Goal: Task Accomplishment & Management: Use online tool/utility

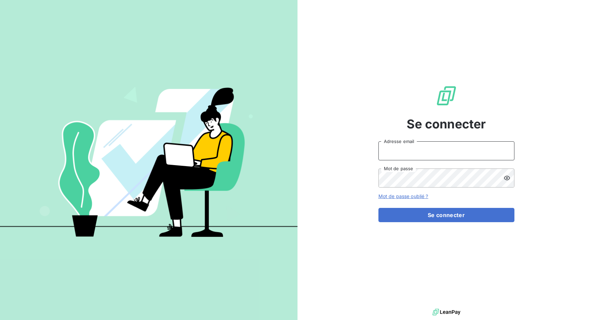
click at [403, 156] on input "Adresse email" at bounding box center [447, 151] width 136 height 19
click at [405, 152] on input "admin@3dcelo" at bounding box center [447, 151] width 136 height 19
drag, startPoint x: 403, startPoint y: 153, endPoint x: 444, endPoint y: 151, distance: 40.9
click at [444, 151] on input "admin@3dcelo" at bounding box center [447, 151] width 136 height 19
type input "admin@kiloutou"
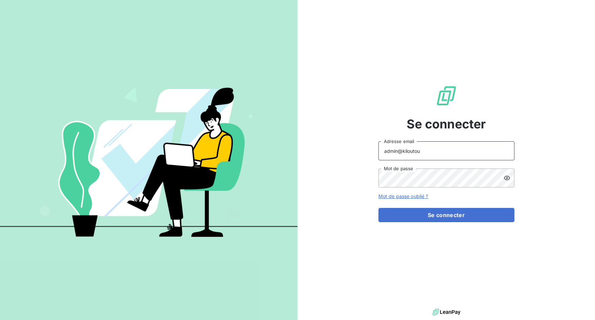
click at [379, 208] on button "Se connecter" at bounding box center [447, 215] width 136 height 14
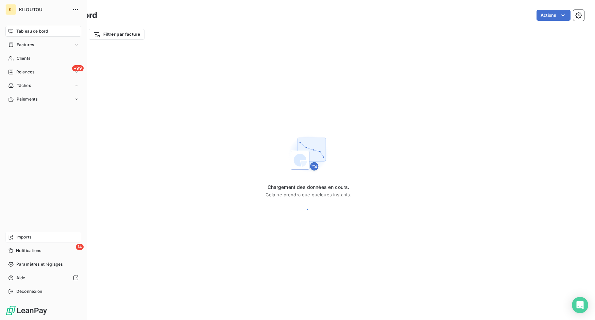
click at [15, 237] on div "Imports" at bounding box center [43, 237] width 76 height 11
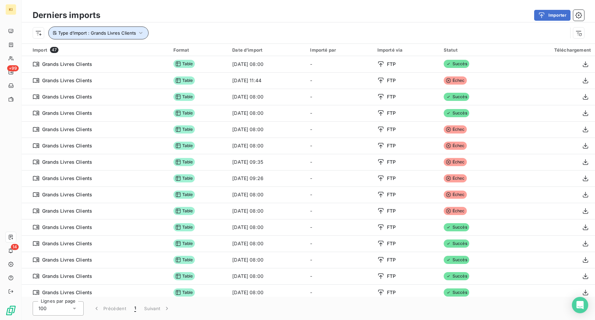
click at [123, 37] on button "Type d’import : Grands Livres Clients" at bounding box center [98, 33] width 100 height 13
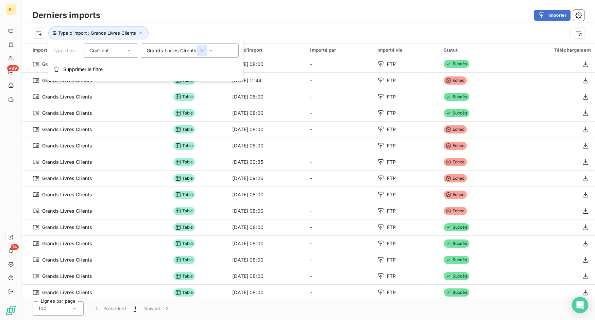
click at [202, 53] on icon "button" at bounding box center [202, 50] width 7 height 7
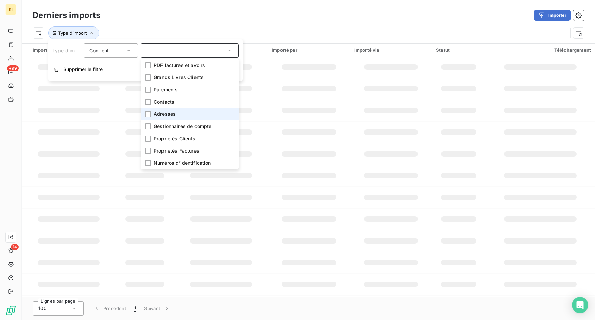
click at [192, 112] on li "Adresses" at bounding box center [190, 114] width 98 height 12
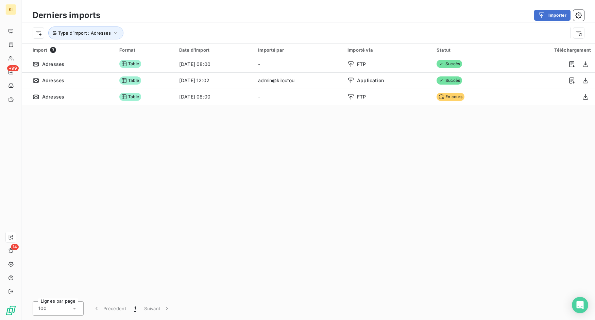
click at [274, 26] on div "Type d’import : Adresses" at bounding box center [309, 32] width 574 height 21
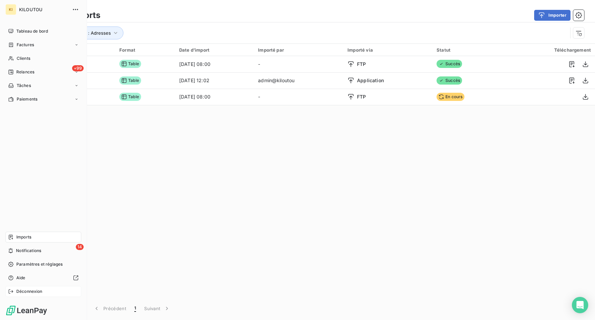
click at [11, 292] on icon at bounding box center [10, 291] width 5 height 5
